Goal: Find specific page/section: Find specific page/section

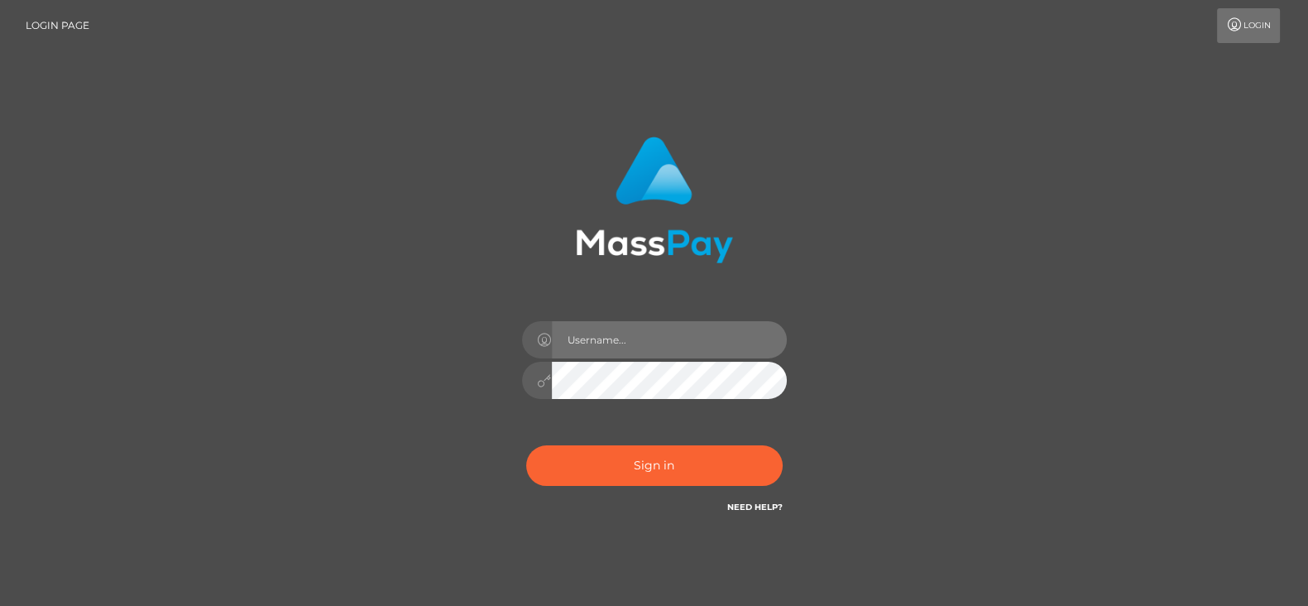
click at [641, 357] on input "text" at bounding box center [669, 339] width 235 height 37
type input "fr.es"
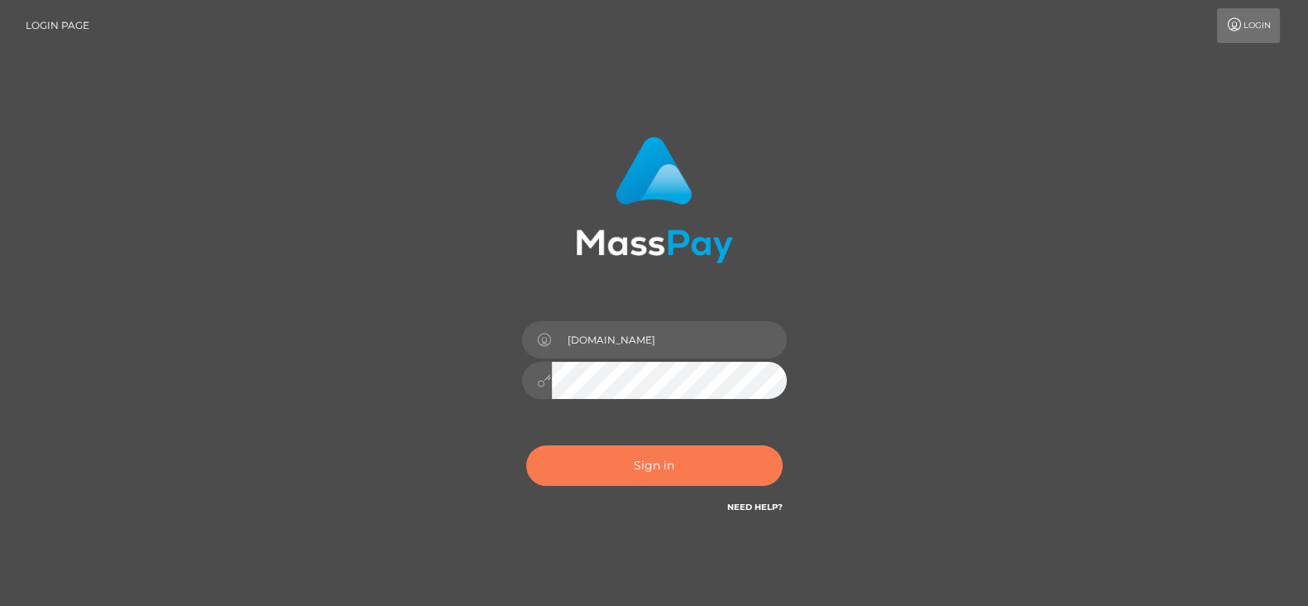
click at [658, 457] on button "Sign in" at bounding box center [654, 465] width 257 height 41
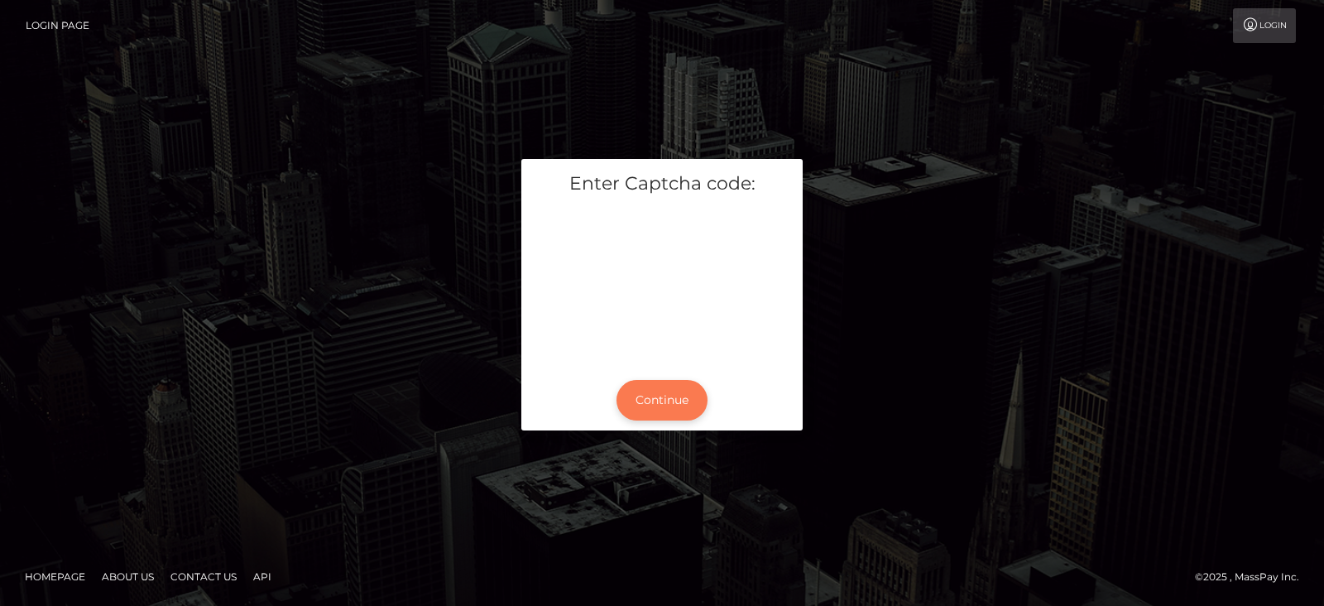
click at [674, 399] on button "Continue" at bounding box center [661, 400] width 91 height 41
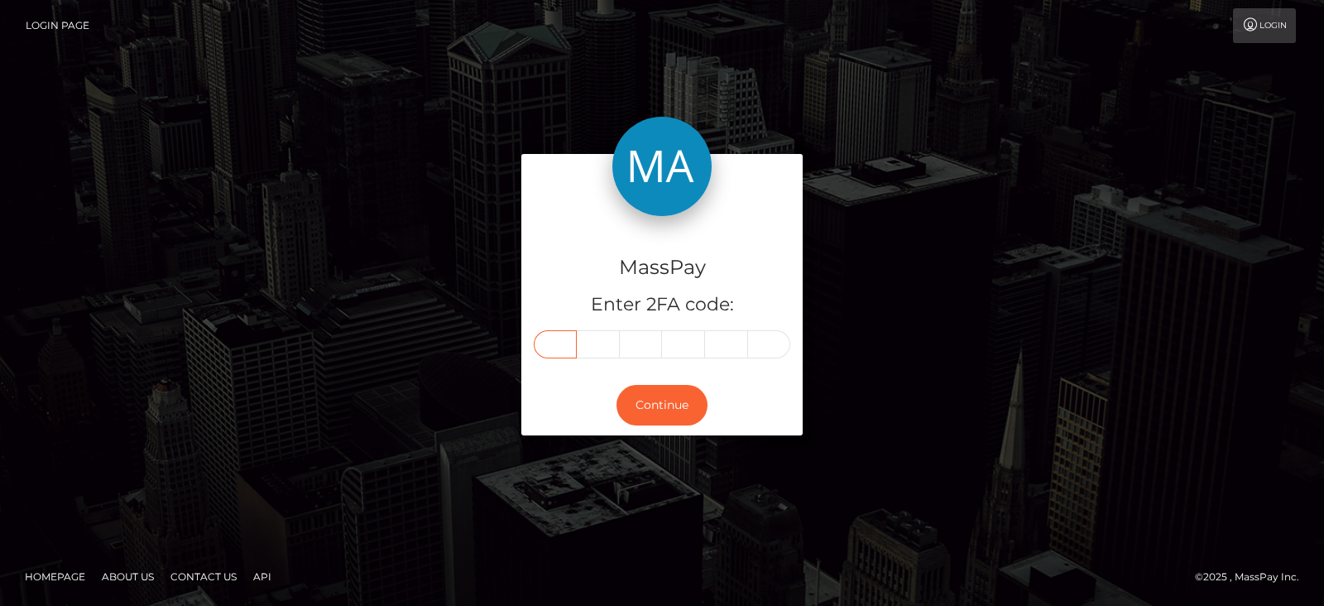
click at [563, 338] on input "text" at bounding box center [555, 344] width 43 height 28
paste input "3"
type input "3"
type input "6"
type input "7"
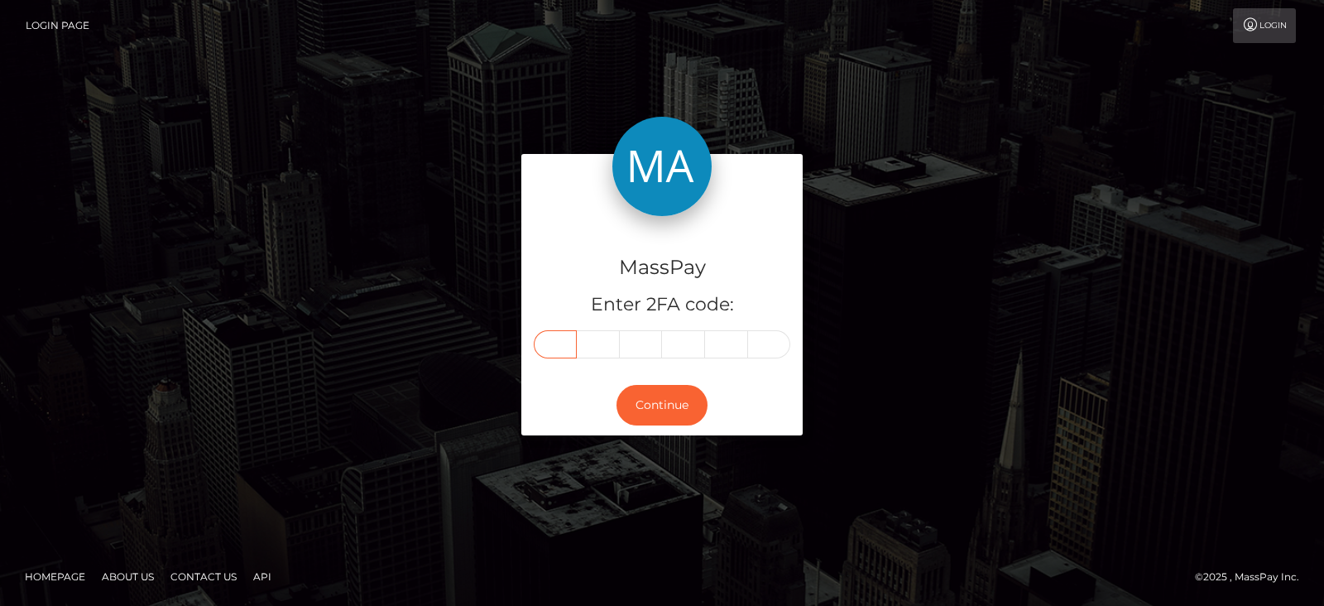
type input "9"
type input "6"
type input "8"
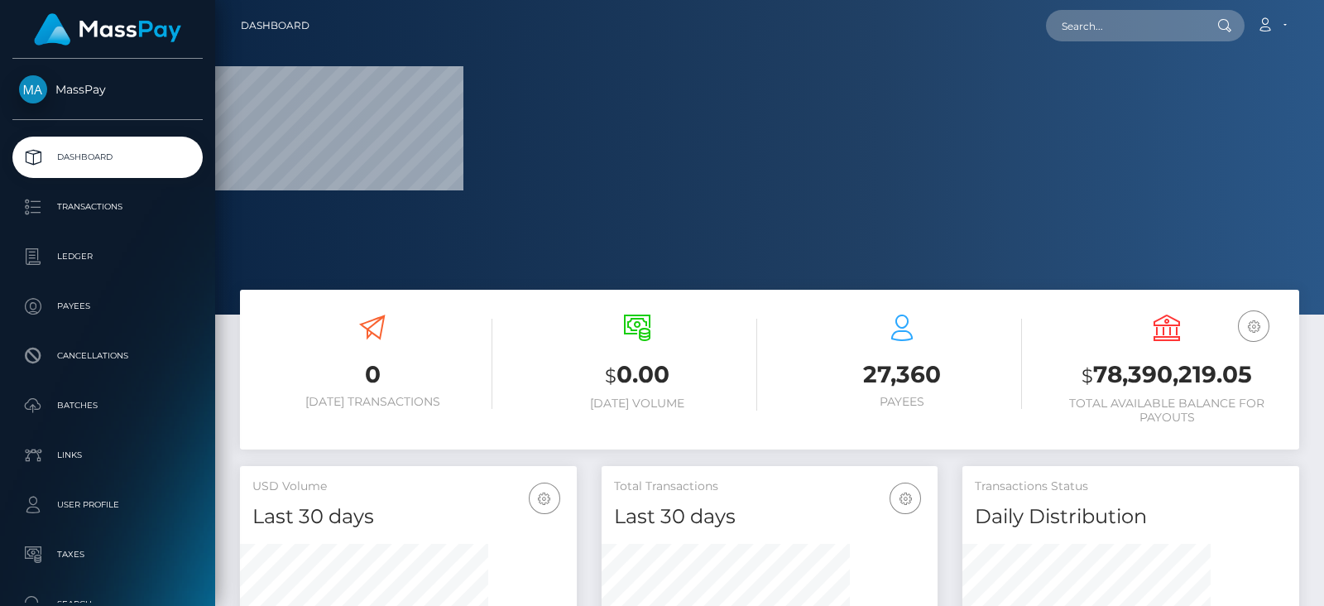
scroll to position [293, 336]
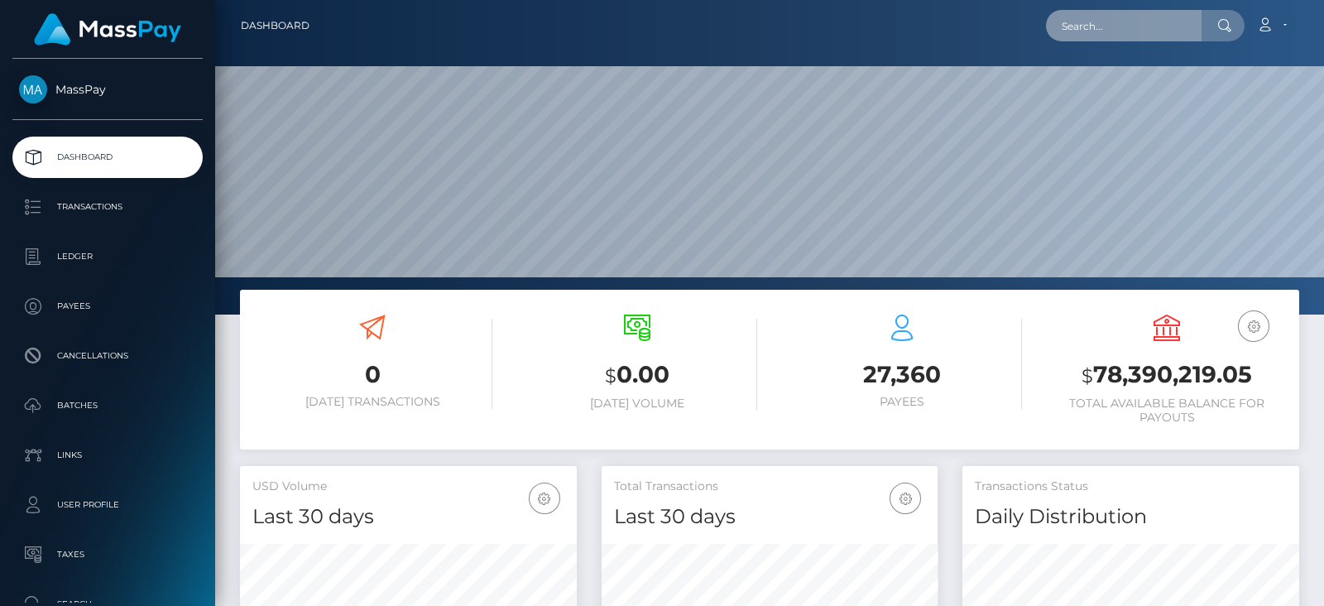
click at [1110, 34] on input "text" at bounding box center [1124, 25] width 156 height 31
paste input "367968"
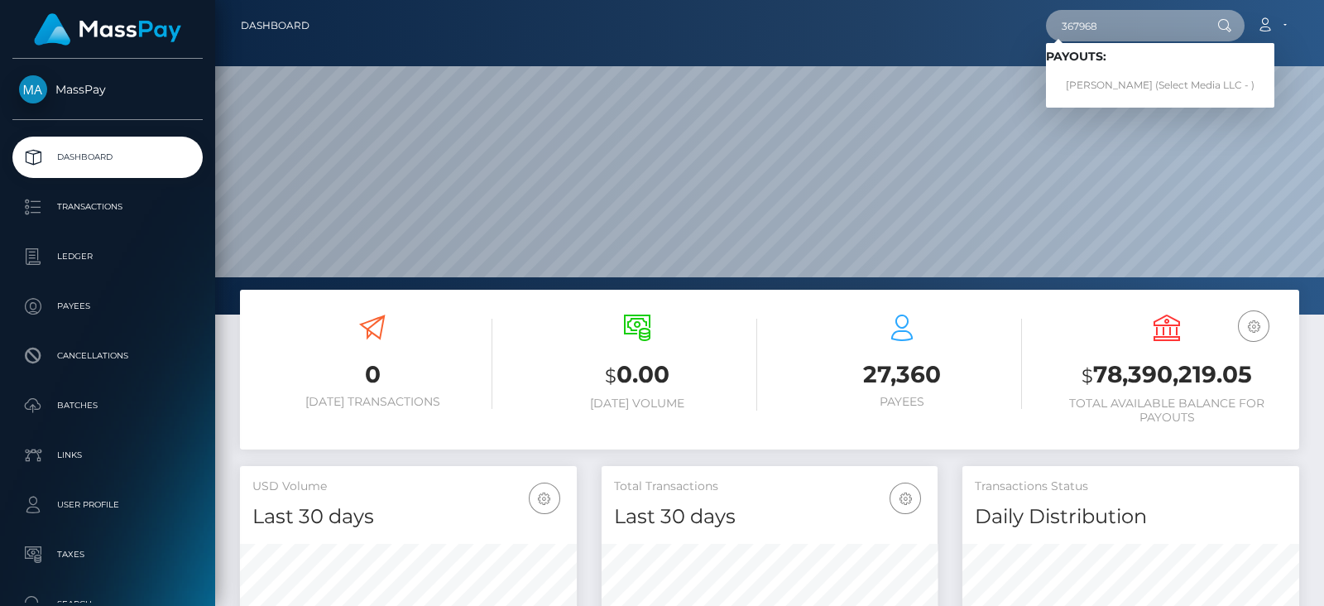
drag, startPoint x: 1100, startPoint y: 26, endPoint x: 1057, endPoint y: 31, distance: 43.3
click at [1057, 31] on input "367968" at bounding box center [1124, 25] width 156 height 31
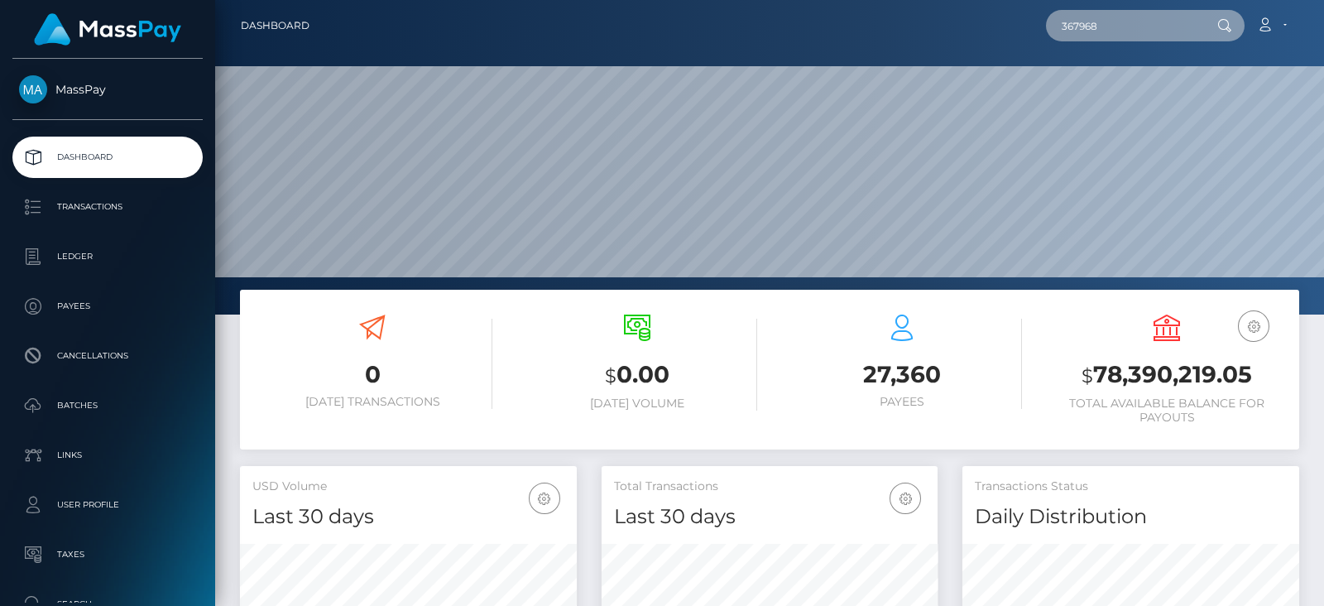
paste input "d6223825-ee61-417c-8598-fc12c85f4514"
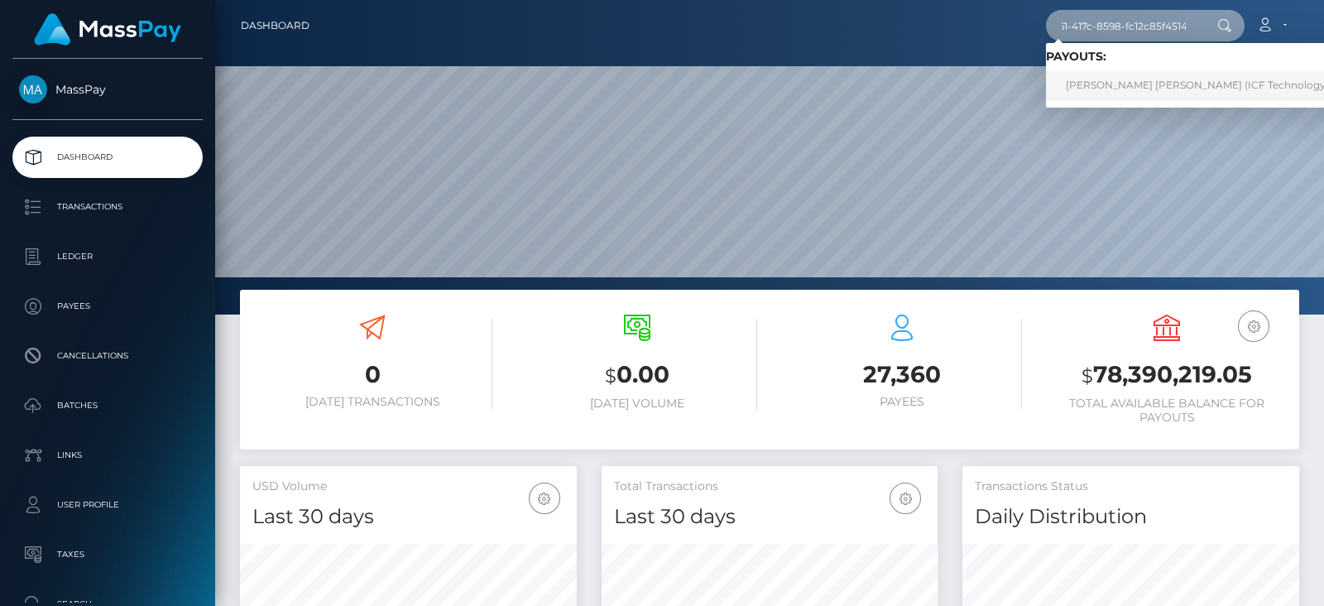
type input "d6223825-ee61-417c-8598-fc12c85f4514"
click at [1089, 83] on link "Nguyet Thi Tran (ICF Technology, Inc. - )" at bounding box center [1213, 85] width 335 height 31
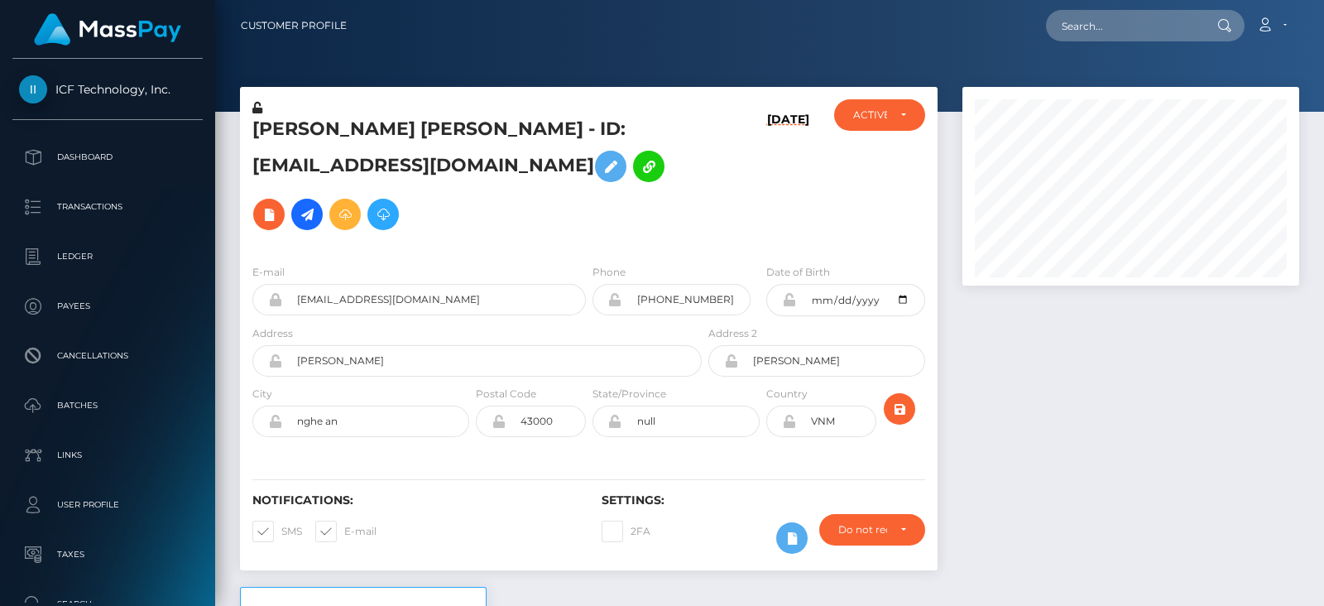
scroll to position [198, 336]
click at [997, 339] on div at bounding box center [1131, 337] width 362 height 500
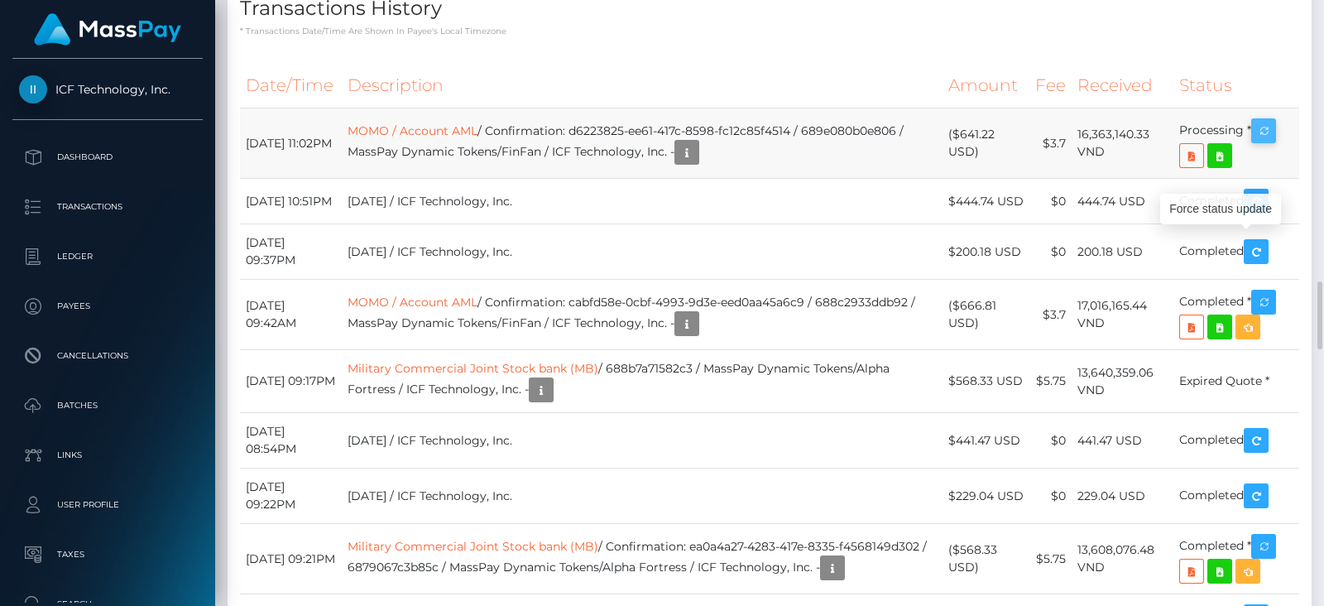
click at [1263, 142] on icon "button" at bounding box center [1264, 131] width 20 height 21
